Goal: Use online tool/utility: Use online tool/utility

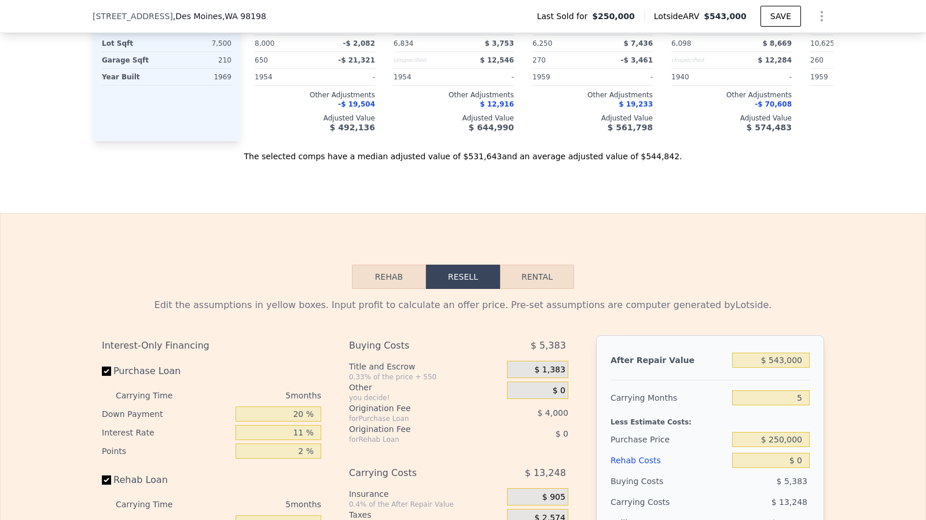
scroll to position [1688, 0]
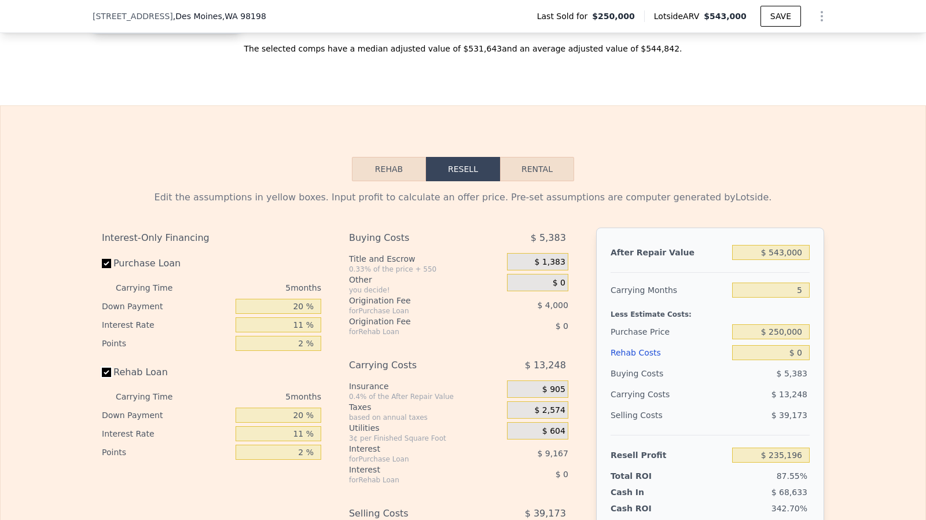
click at [102, 377] on input "Rehab Loan" at bounding box center [106, 371] width 9 height 9
checkbox input "false"
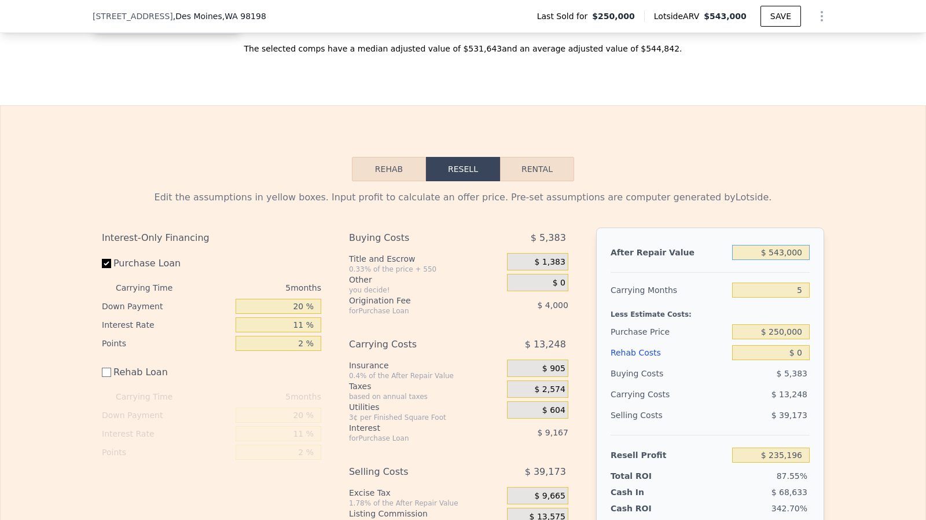
click at [796, 260] on input "$ 543,000" at bounding box center [771, 252] width 78 height 15
type input "$ 6"
type input "-$ 268,270"
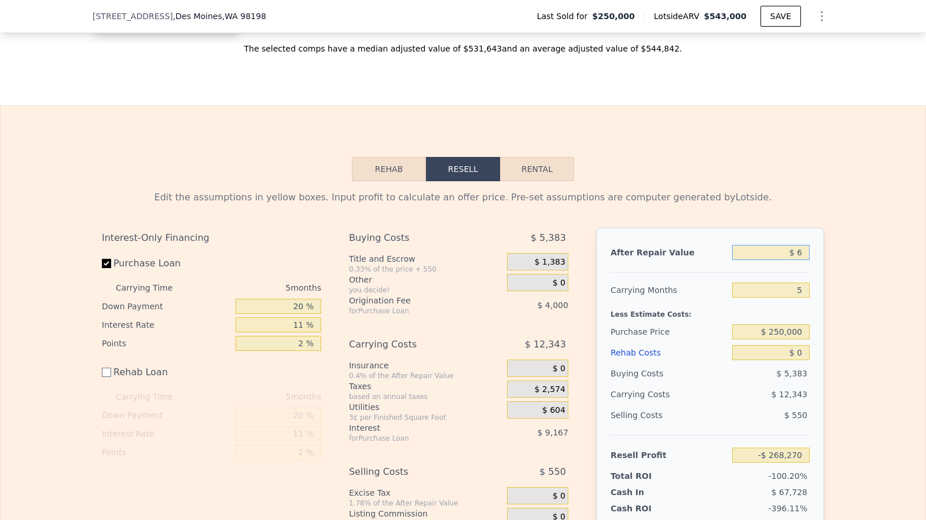
type input "$ 65"
type input "-$ 268,216"
type input "$ 650"
type input "-$ 267,673"
type input "$ 650,000"
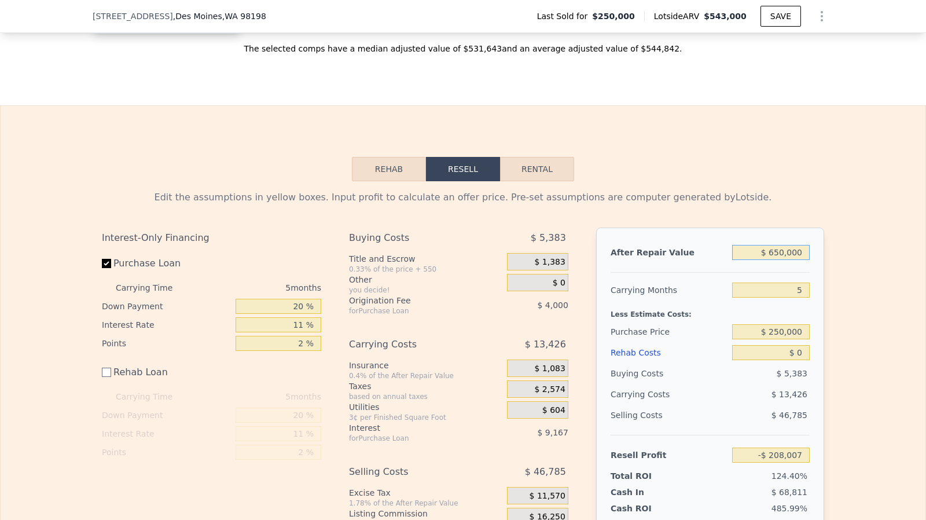
type input "$ 334,406"
type input "$ 650,000"
click at [802, 359] on input "$ 0" at bounding box center [771, 352] width 78 height 15
type input "$ 1"
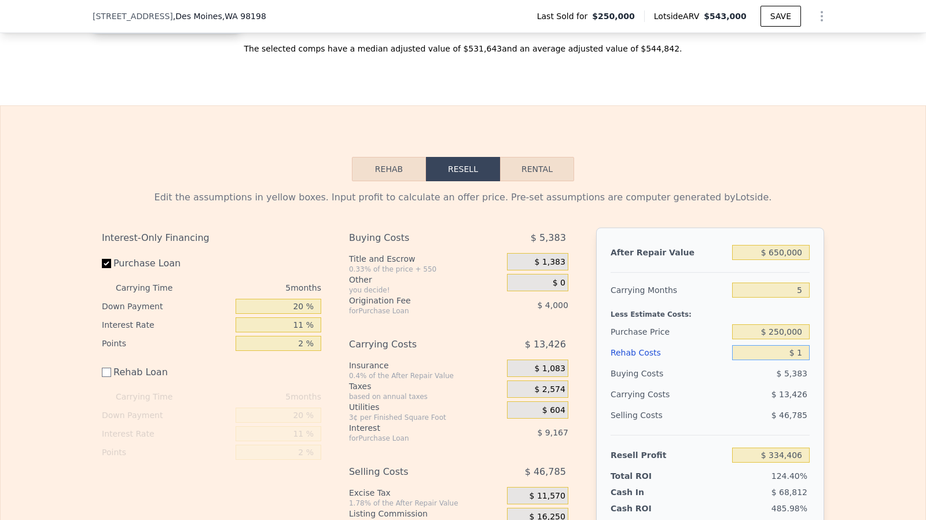
type input "$ 334,405"
type input "$ 13,000"
type input "$ 334,276"
type input "$ 130,000"
type input "$ 204,406"
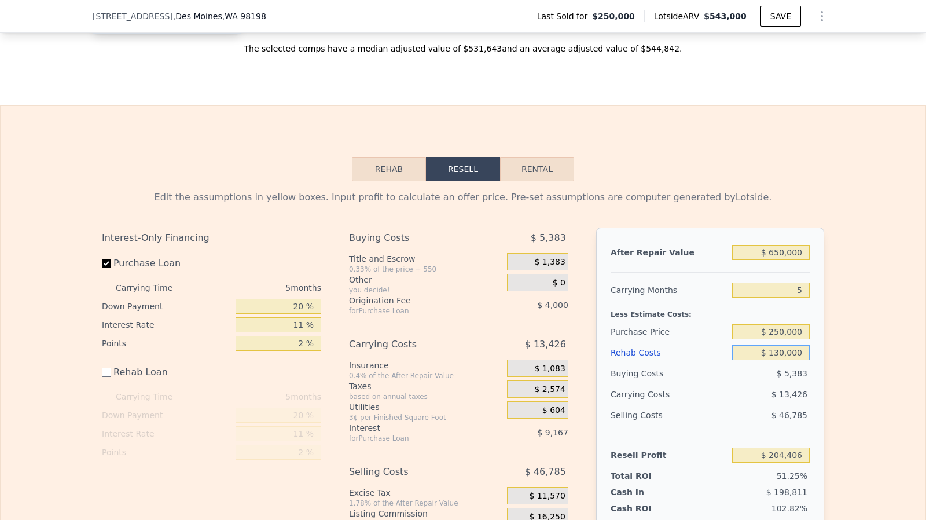
type input "$ 130,000"
click at [794, 339] on input "$ 250,000" at bounding box center [771, 331] width 78 height 15
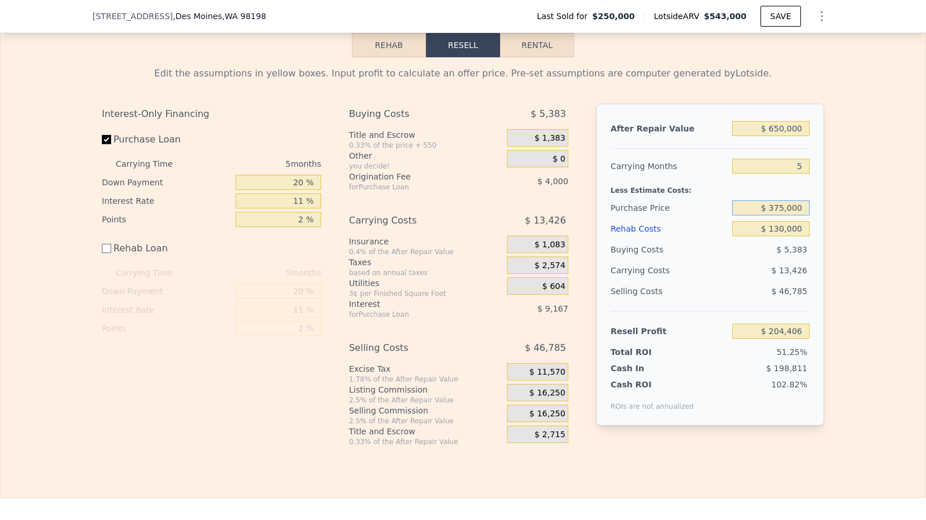
type input "$ 375,000"
click at [539, 398] on span "$ 16,250" at bounding box center [547, 393] width 36 height 10
type input "$ 72,405"
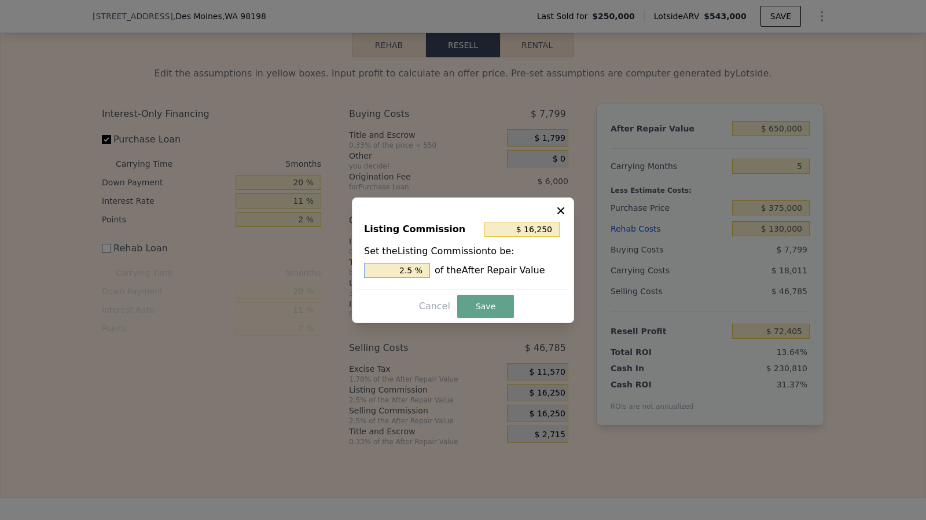
click at [417, 271] on input "2.5 %" at bounding box center [397, 270] width 66 height 15
type input "$ 13,000"
type input "2 %"
type input "$ 6,500"
type input "1. %"
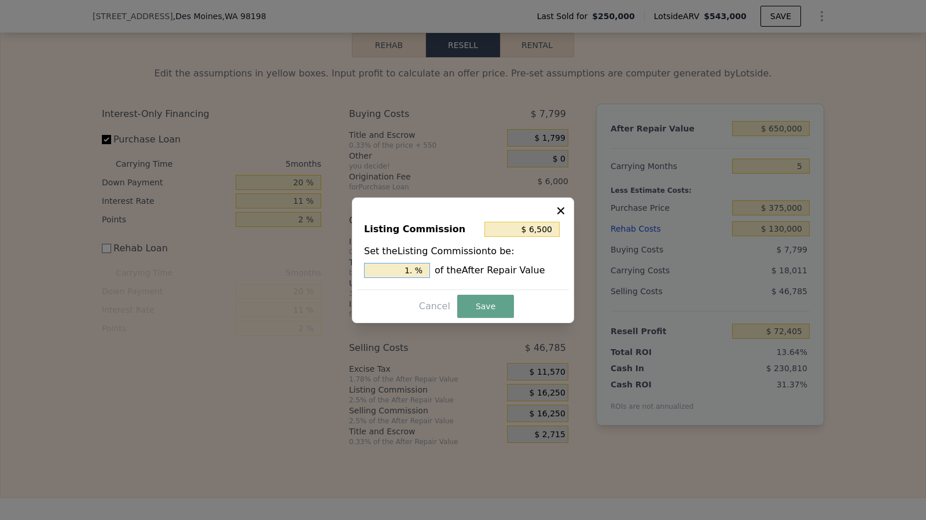
type input "$ 9,750"
type input "1.5 %"
type input "$ 6,500"
type input "1 %"
type input "$ 13,000"
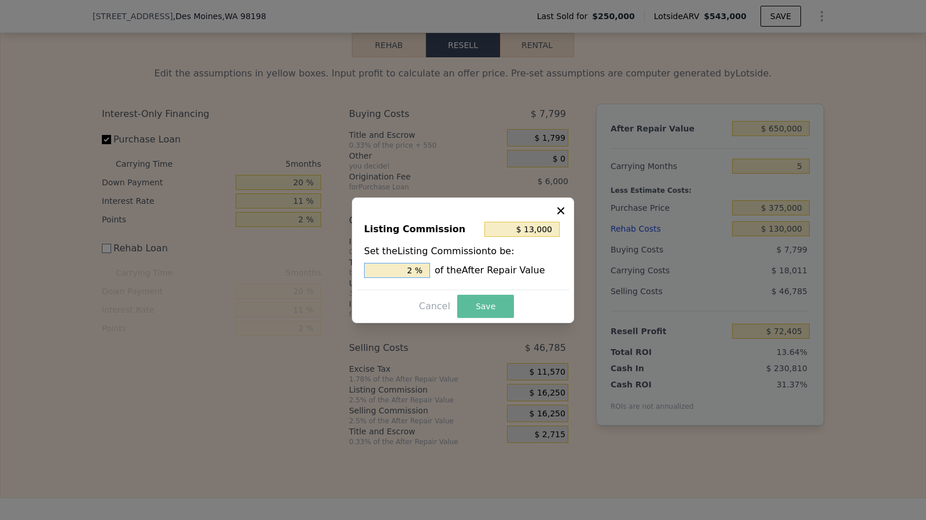
type input "2 %"
click at [475, 304] on button "Save" at bounding box center [485, 305] width 57 height 23
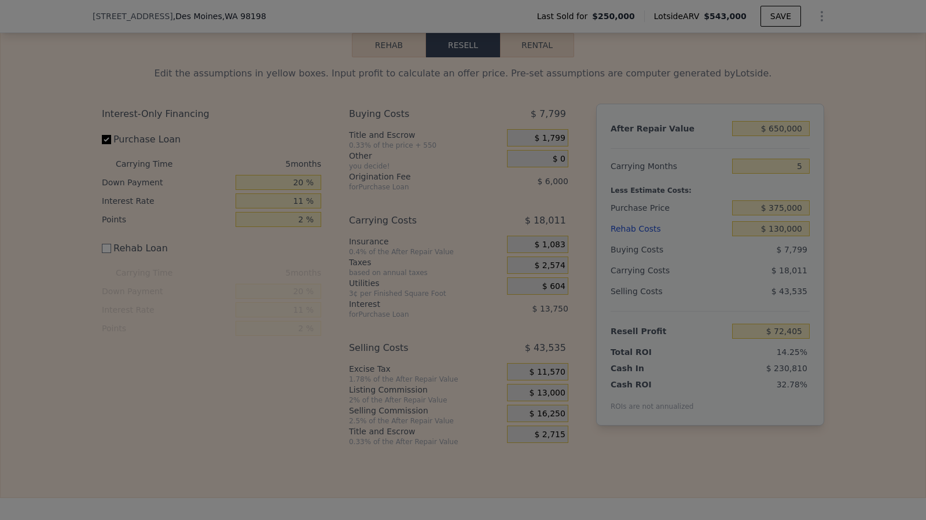
type input "$ 75,655"
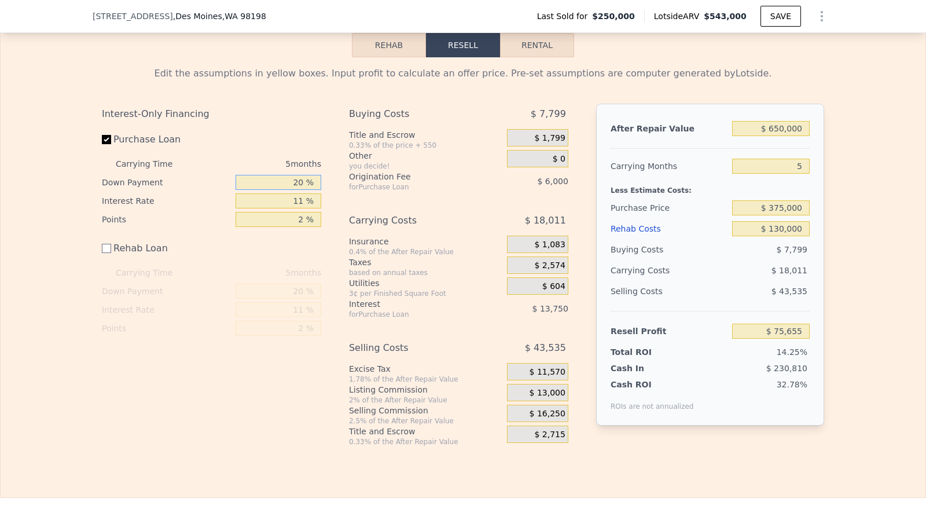
click at [299, 190] on input "20 %" at bounding box center [278, 182] width 86 height 15
type input "2 %"
type input "$ 71,210"
type input "10 %"
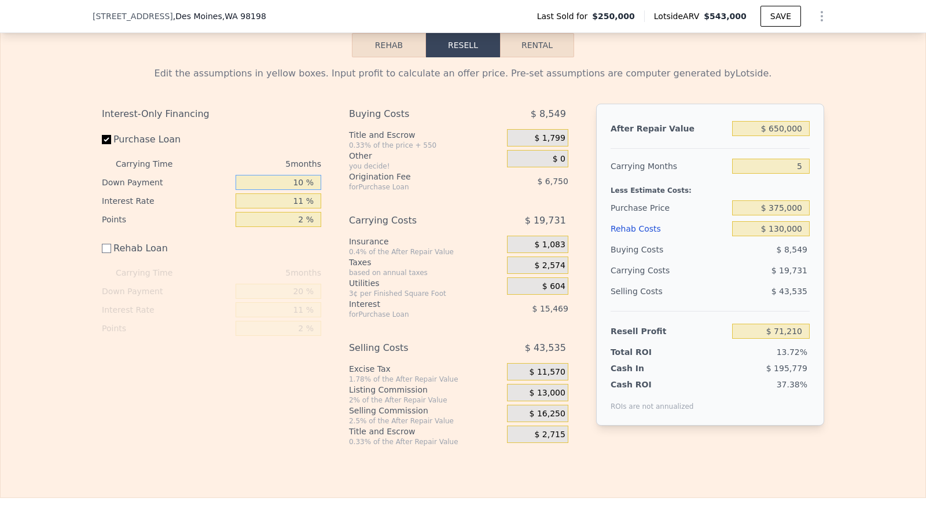
type input "$ 73,185"
type input "10 %"
click at [303, 208] on input "11 %" at bounding box center [278, 200] width 86 height 15
type input "1 %"
type input "$ 87,250"
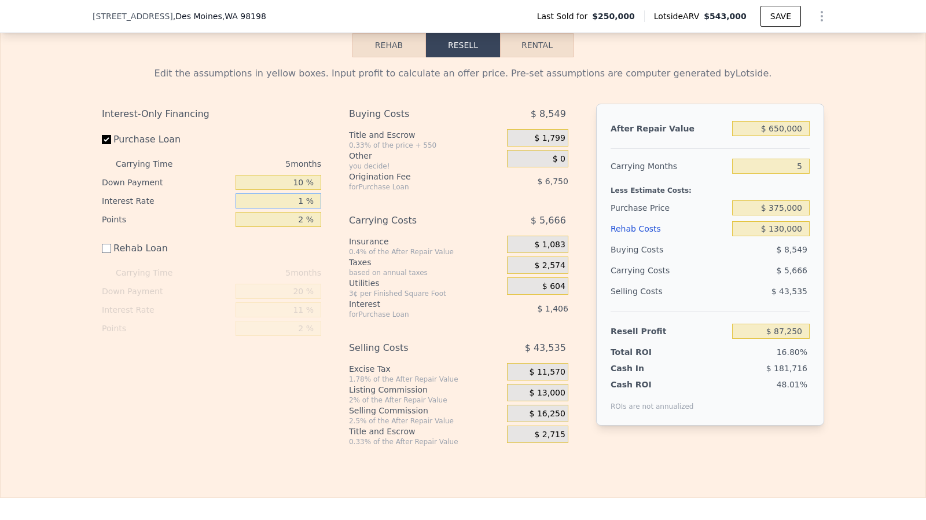
type input "10 %"
type input "$ 74,590"
type input "10 %"
click at [788, 231] on div "$ 130,000" at bounding box center [771, 228] width 78 height 21
click at [800, 174] on input "5" at bounding box center [771, 166] width 78 height 15
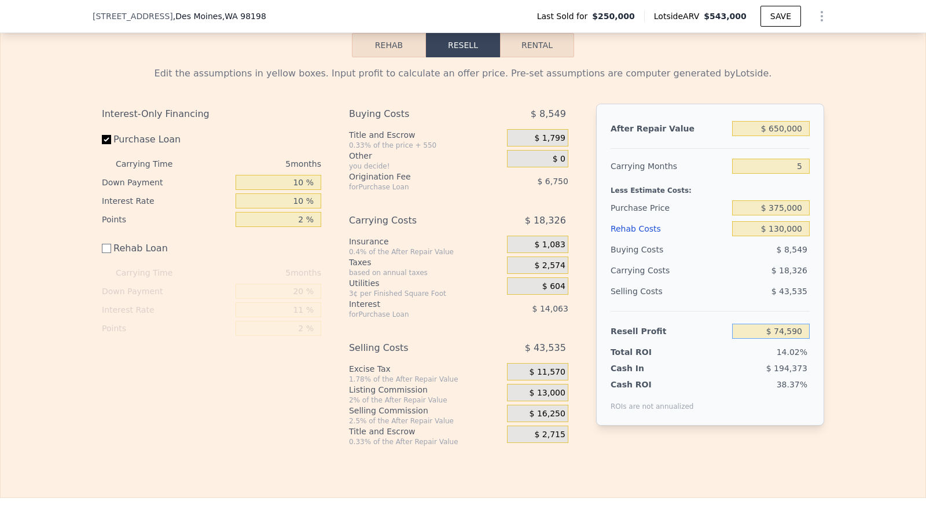
click at [786, 336] on input "$ 74,590" at bounding box center [771, 330] width 78 height 15
click at [785, 236] on input "$ 130,000" at bounding box center [771, 228] width 78 height 15
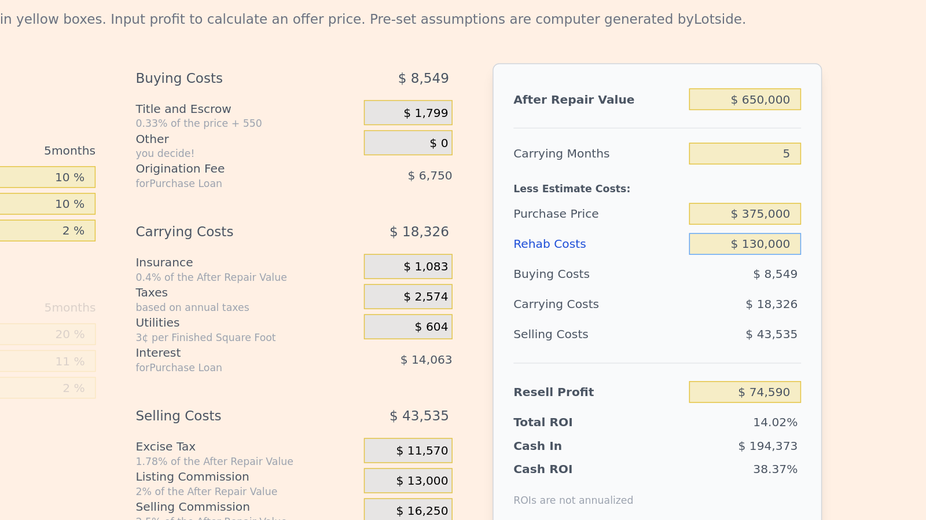
click at [778, 236] on input "$ 130,000" at bounding box center [771, 228] width 78 height 15
type input "$ 10,000"
type input "$ 194,590"
type input "$ 150,000"
type input "$ 54,590"
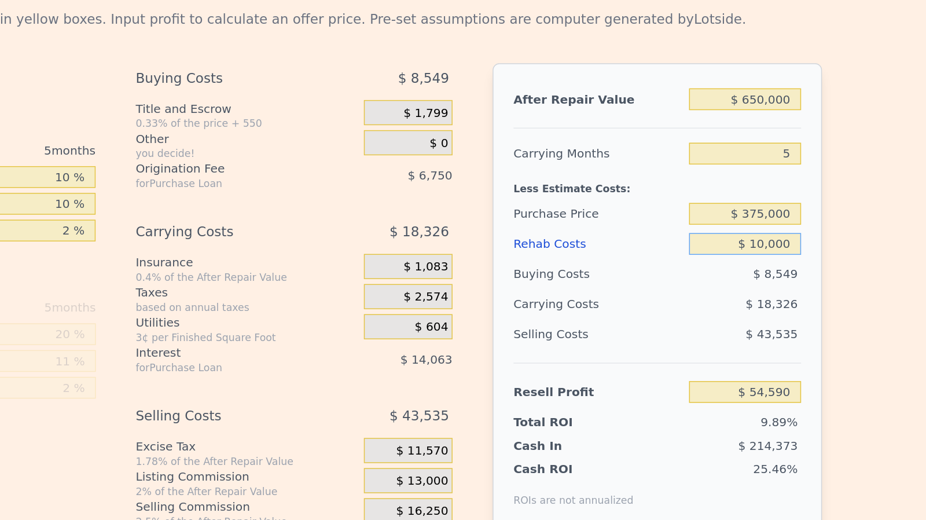
type input "$ 140,000"
type input "$ 64,590"
click at [781, 215] on input "$ 375,000" at bounding box center [771, 207] width 78 height 15
click at [780, 236] on input "$ 140,000" at bounding box center [771, 228] width 78 height 15
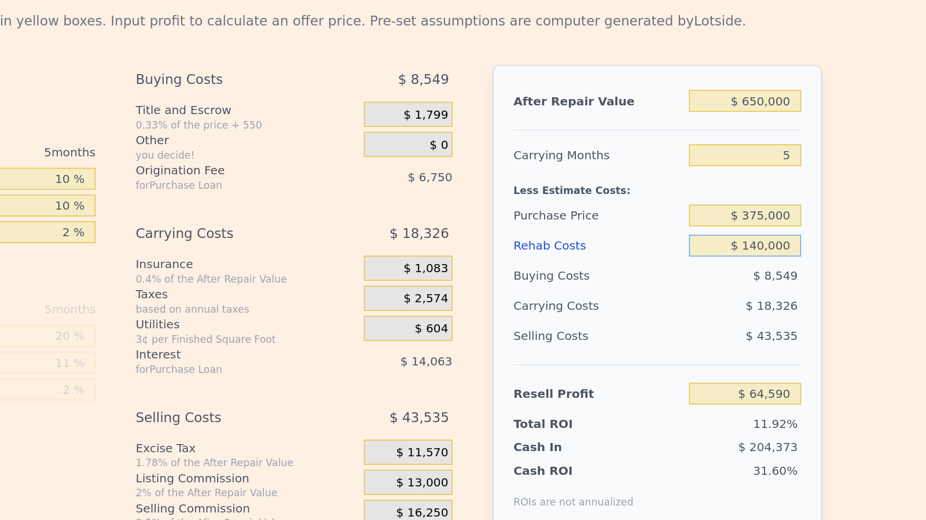
click at [783, 237] on input "$ 140,000" at bounding box center [771, 229] width 78 height 15
type input "$ 145,000"
type input "$ 59,590"
type input "$ 14,000"
type input "$ 190,590"
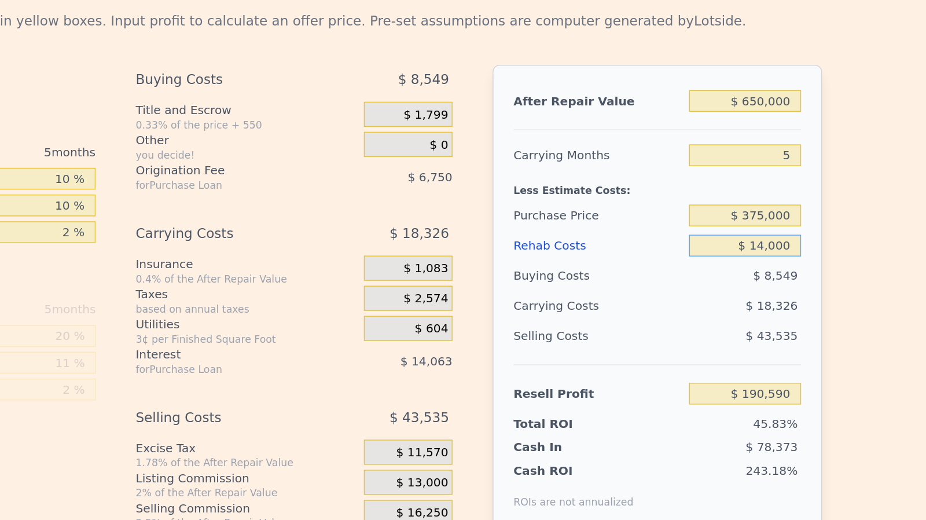
type input "$ 1,000"
type input "$ 203,590"
type input "$ 13,000"
type input "$ 191,590"
type input "$ 130,000"
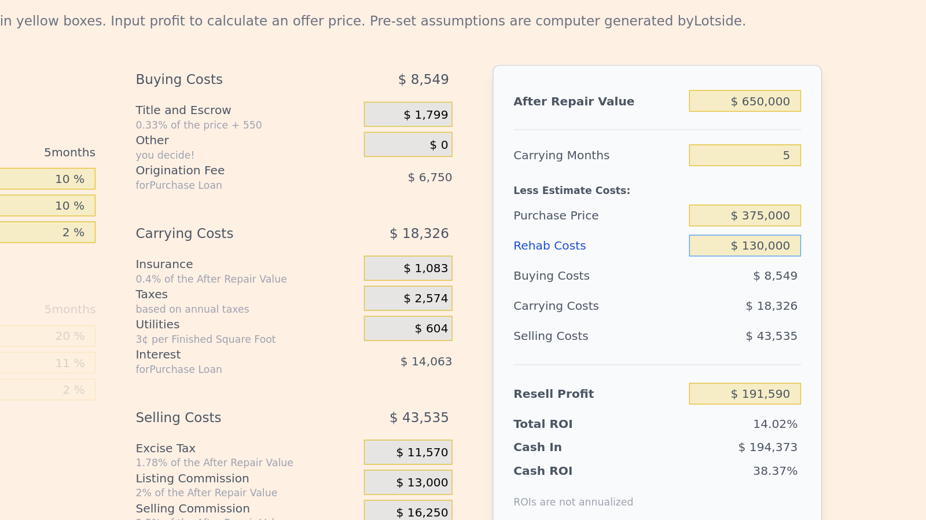
type input "$ 74,590"
type input "$ 130,000"
click at [776, 137] on input "$ 650,000" at bounding box center [771, 129] width 78 height 15
type input "$ 670,000"
type input "$ 93,234"
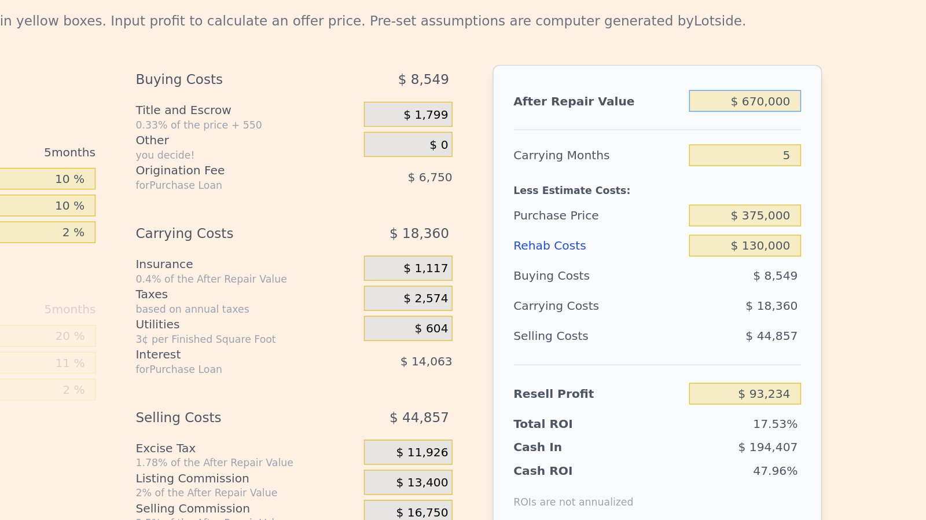
click at [782, 137] on input "$ 670,000" at bounding box center [771, 129] width 78 height 15
type input "$ 675,000"
type input "$ 97,895"
type input "$ 675,000"
click at [777, 237] on input "$ 130,000" at bounding box center [771, 229] width 78 height 15
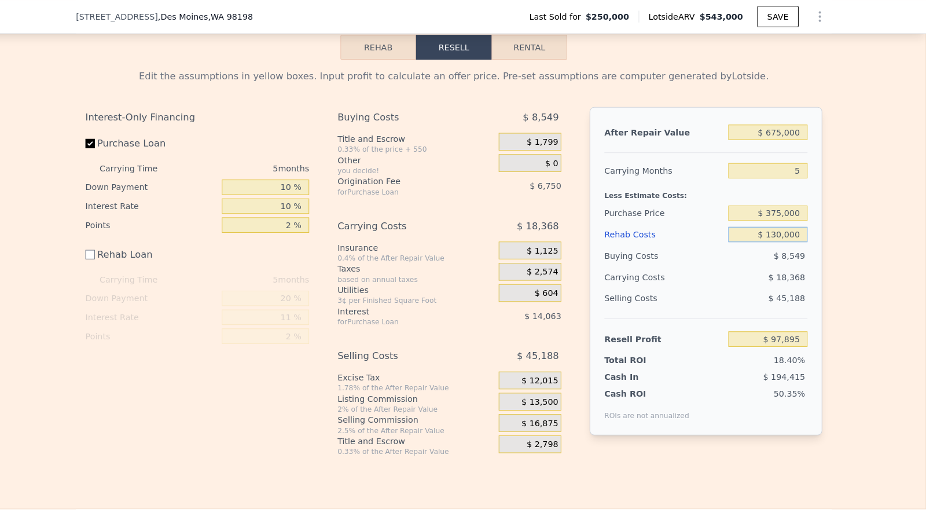
scroll to position [0, 0]
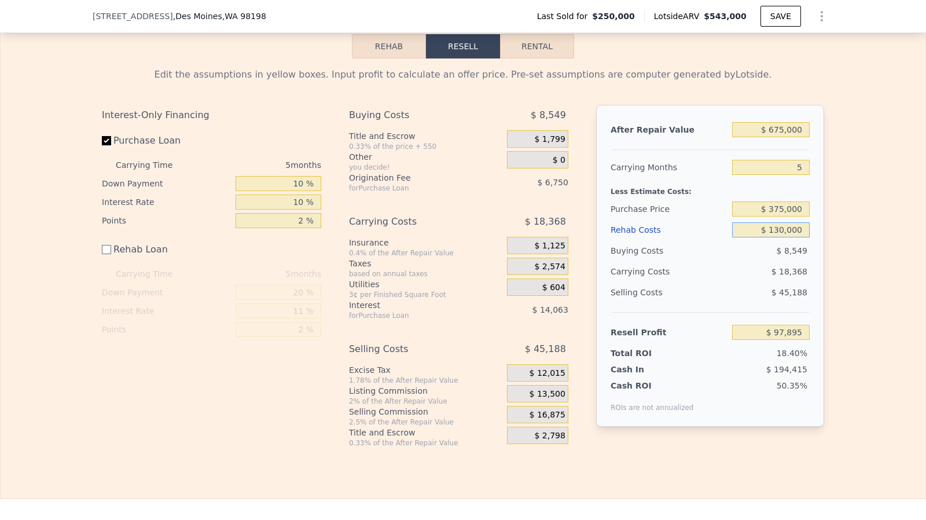
click at [783, 237] on input "$ 130,000" at bounding box center [771, 229] width 78 height 15
type input "$ 13,000"
type input "$ 214,895"
type input "$ 1,000"
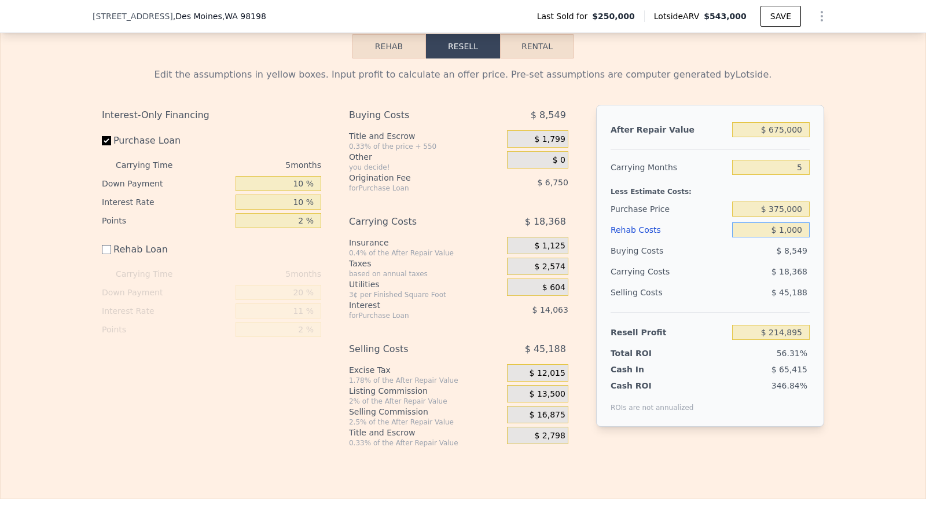
type input "$ 226,895"
type input "$ 145,000"
type input "$ 82,895"
type input "$ 145,000"
click at [782, 216] on input "$ 375,000" at bounding box center [771, 208] width 78 height 15
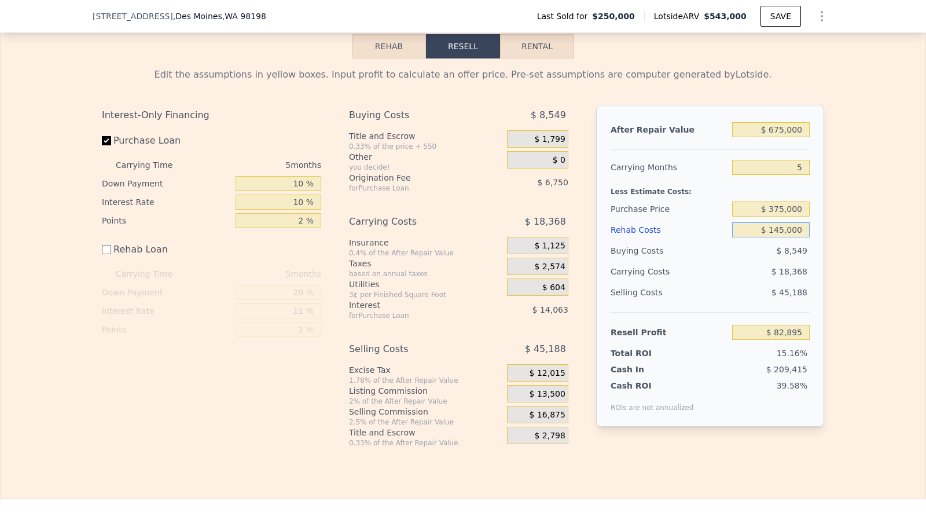
click at [780, 237] on input "$ 145,000" at bounding box center [771, 229] width 78 height 15
click at [794, 216] on input "$ 375,000" at bounding box center [771, 208] width 78 height 15
click at [749, 137] on input "$ 675,000" at bounding box center [771, 129] width 78 height 15
click at [778, 137] on input "$ 675,000" at bounding box center [771, 129] width 78 height 15
type input "$ 65,000"
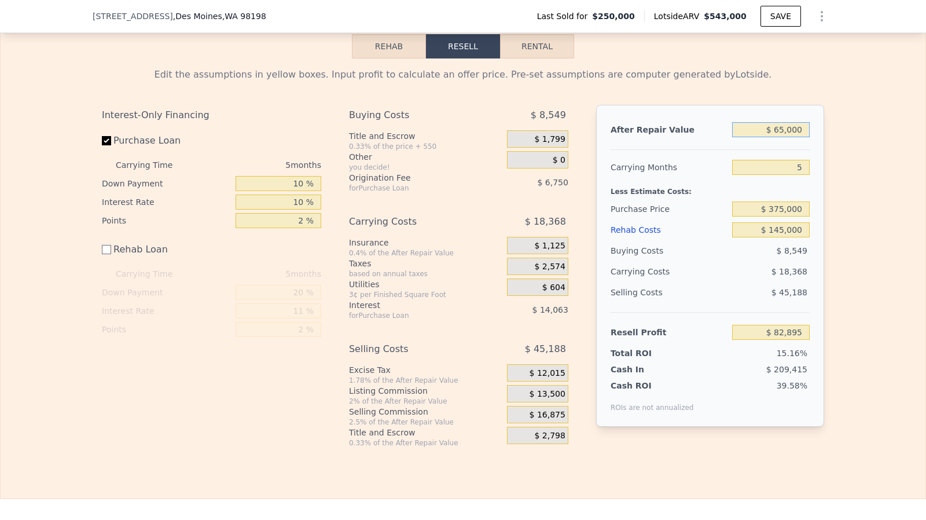
type input "-$ 485,748"
click at [783, 137] on input "$ 65,000" at bounding box center [771, 129] width 78 height 15
type input "$ 650,000"
type input "$ 59,590"
type input "$ 650,000"
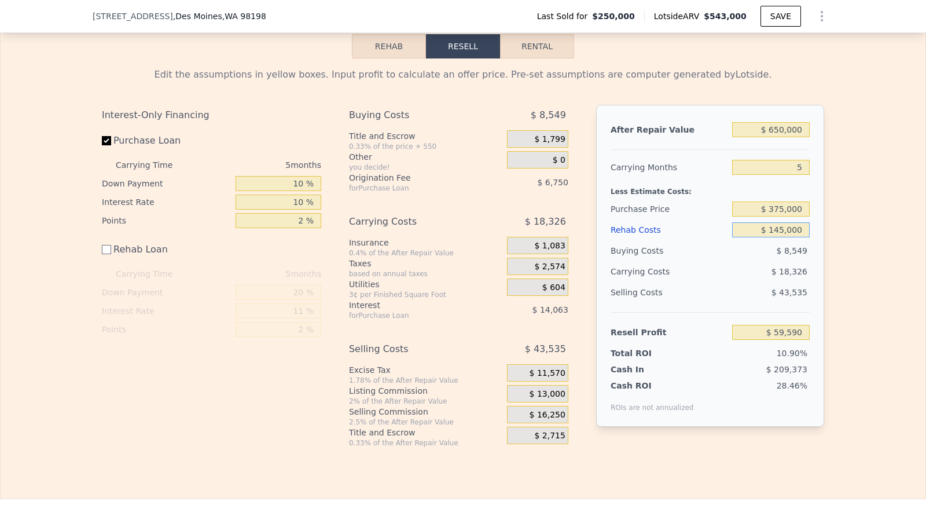
click at [786, 237] on input "$ 145,000" at bounding box center [771, 229] width 78 height 15
type input "$ 1"
type input "$ 204,589"
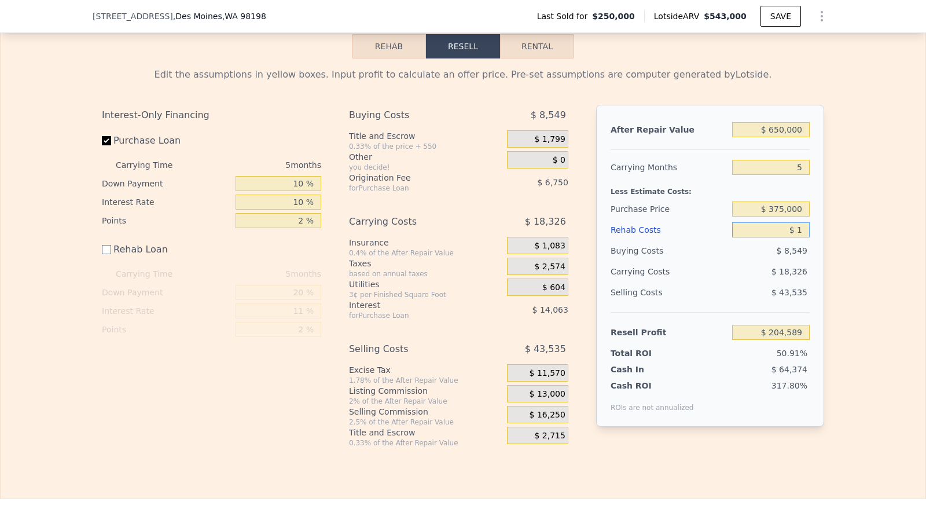
type input "$ 14"
type input "$ 204,576"
type input "$ 140"
type input "$ 204,450"
type input "$ 1"
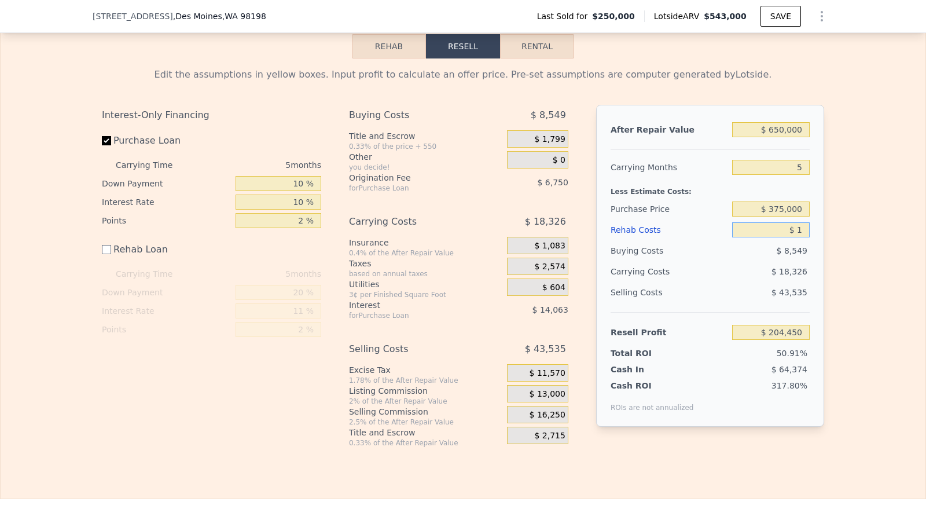
type input "$ 204,589"
type input "$ 13"
type input "$ 204,577"
type input "$ 130"
type input "$ 204,460"
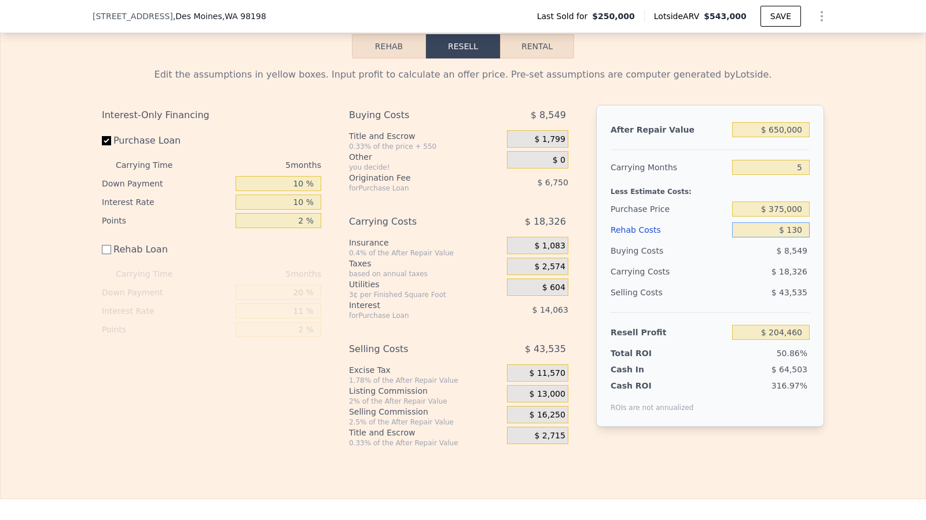
type input "$ 1,300"
type input "$ 203,290"
type input "$ 13,000"
type input "$ 191,590"
type input "$ 130,000"
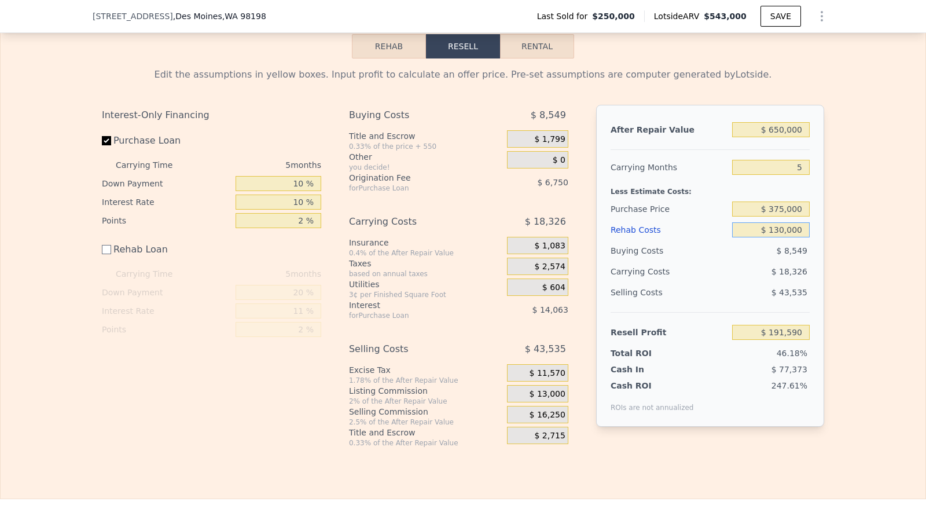
type input "$ 74,590"
type input "$ 130,000"
click at [782, 216] on input "$ 375,000" at bounding box center [771, 208] width 78 height 15
type input "$ 370,000"
click at [781, 237] on input "$ 130,000" at bounding box center [771, 229] width 78 height 15
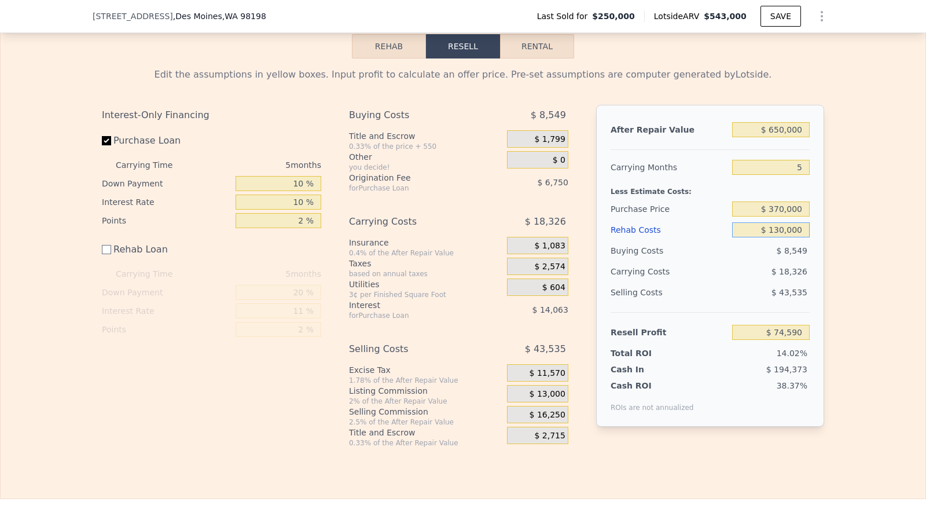
type input "$ 79,887"
click at [104, 145] on input "Purchase Loan" at bounding box center [106, 140] width 9 height 9
checkbox input "false"
type input "$ 100,422"
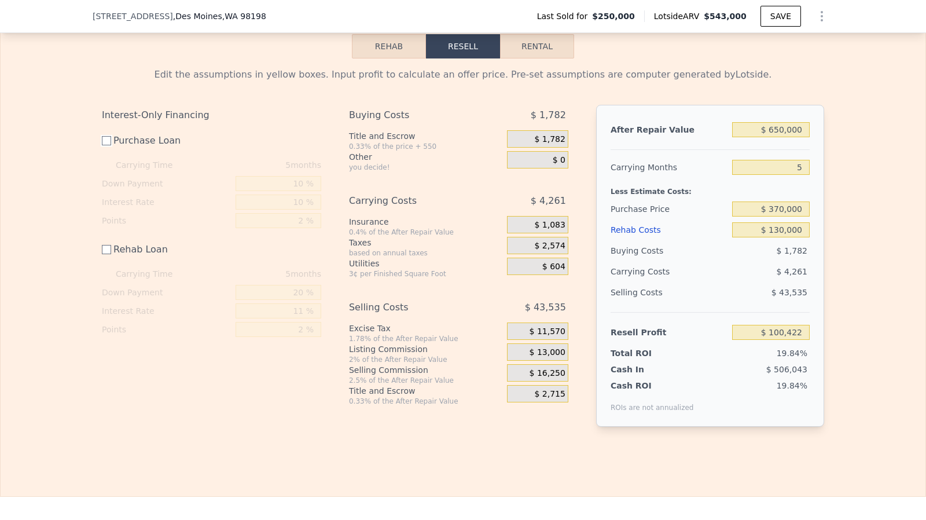
click at [103, 145] on input "Purchase Loan" at bounding box center [106, 140] width 9 height 9
checkbox input "true"
type input "$ 79,887"
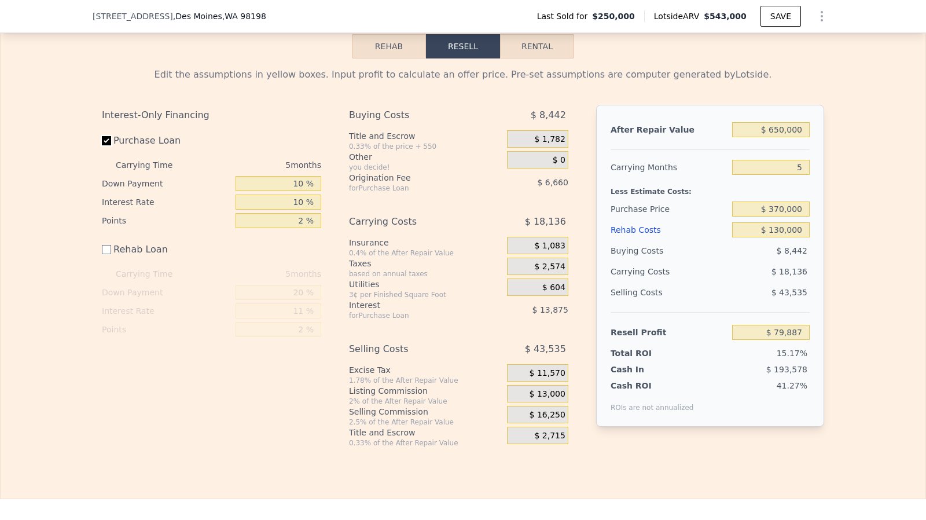
click at [103, 145] on input "Purchase Loan" at bounding box center [106, 140] width 9 height 9
checkbox input "false"
type input "$ 100,422"
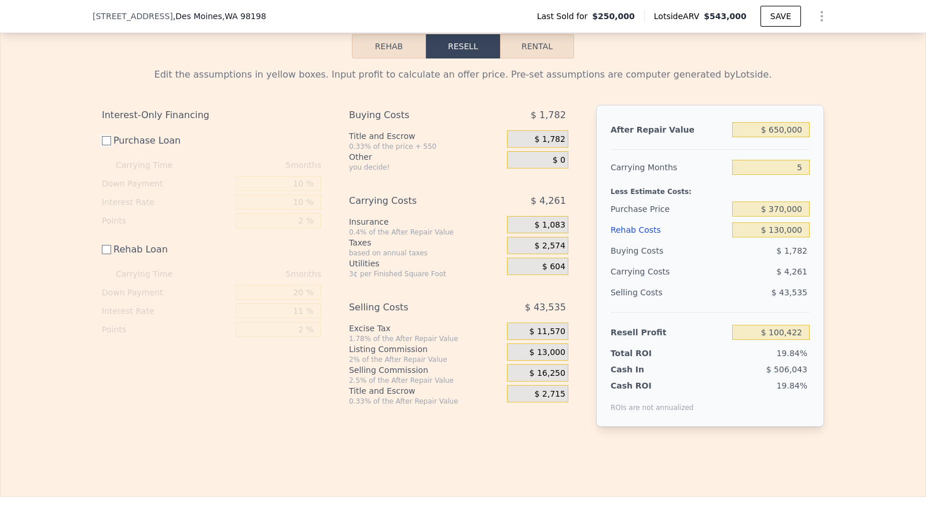
click at [103, 145] on input "Purchase Loan" at bounding box center [106, 140] width 9 height 9
checkbox input "true"
type input "$ 79,887"
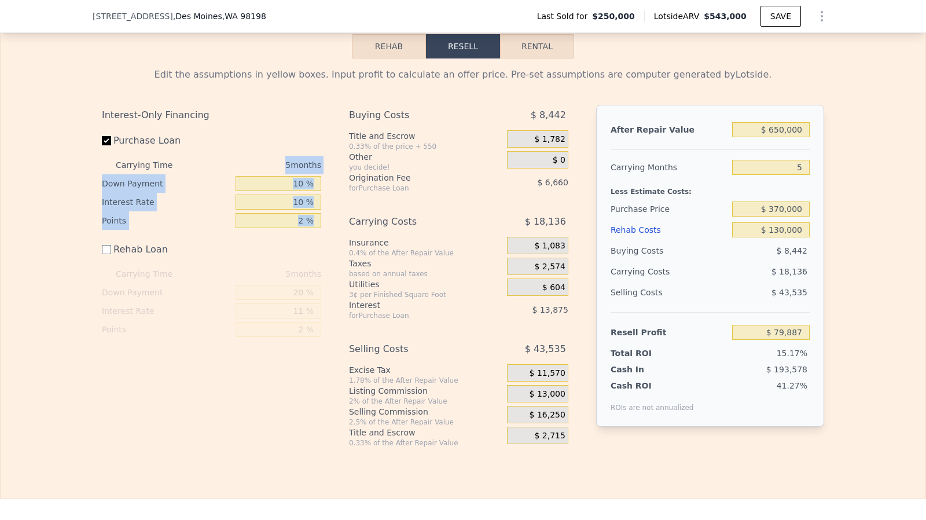
drag, startPoint x: 281, startPoint y: 175, endPoint x: 308, endPoint y: 247, distance: 77.1
click at [308, 247] on div "Interest-Only Financing Purchase Loan Carrying Time 5 months Down Payment 10 % …" at bounding box center [211, 222] width 219 height 234
drag, startPoint x: 314, startPoint y: 242, endPoint x: 270, endPoint y: 178, distance: 77.8
click at [270, 178] on div "Interest-Only Financing Purchase Loan Carrying Time 5 months Down Payment 10 % …" at bounding box center [211, 222] width 219 height 234
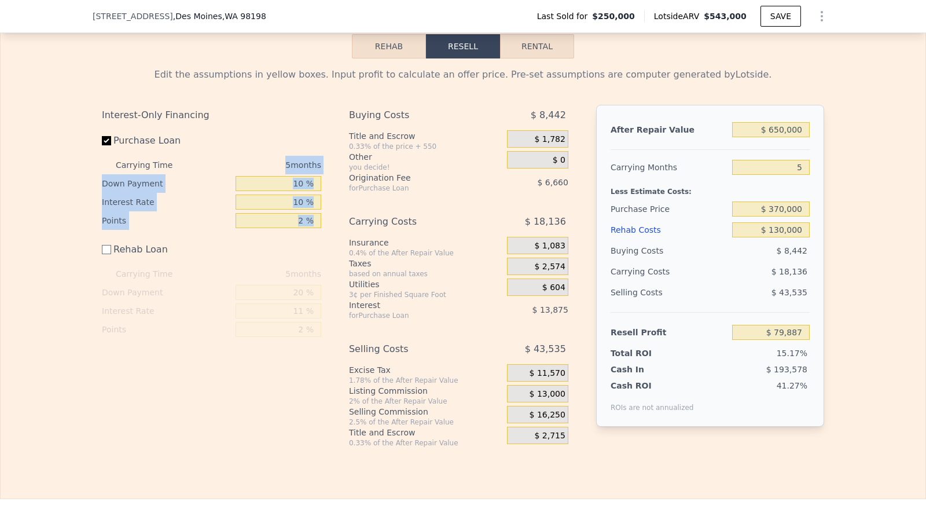
click at [270, 174] on div "5 months" at bounding box center [259, 165] width 126 height 19
click at [299, 191] on input "10 %" at bounding box center [278, 183] width 86 height 15
click at [300, 208] on input "10 %" at bounding box center [278, 201] width 86 height 15
click at [102, 145] on input "Purchase Loan" at bounding box center [106, 140] width 9 height 9
checkbox input "false"
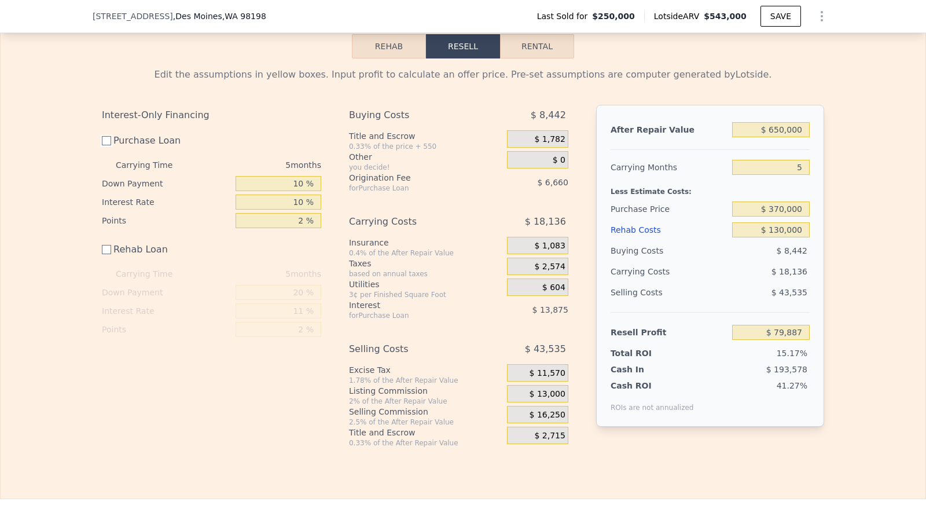
type input "$ 100,422"
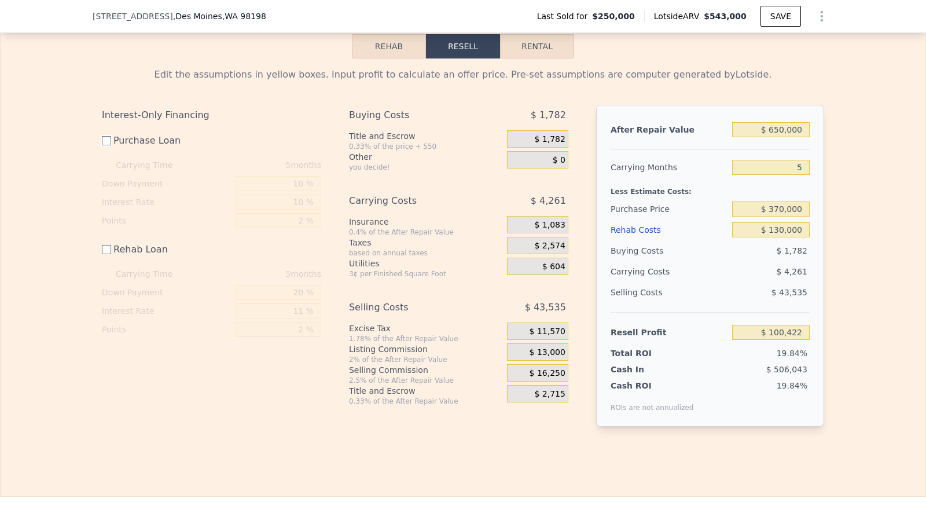
click at [102, 145] on input "Purchase Loan" at bounding box center [106, 140] width 9 height 9
checkbox input "true"
type input "$ 79,887"
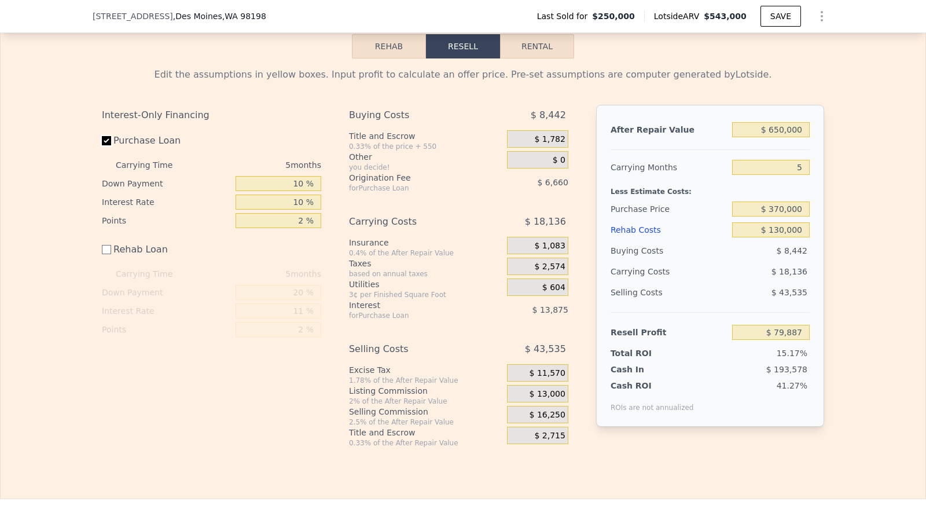
click at [102, 145] on input "Purchase Loan" at bounding box center [106, 140] width 9 height 9
checkbox input "false"
type input "$ 100,422"
